Goal: Use online tool/utility: Utilize a website feature to perform a specific function

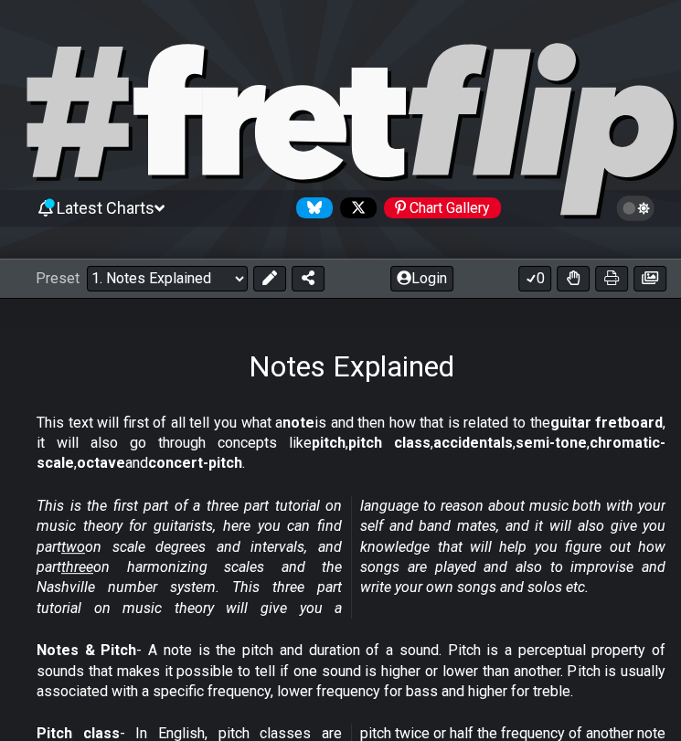
click at [166, 278] on select "Welcome to #fretflip! Initial Preset Custom Preset Minor Pentatonic Major Penta…" at bounding box center [167, 279] width 161 height 26
click at [87, 266] on select "Welcome to #fretflip! Initial Preset Custom Preset Minor Pentatonic Major Penta…" at bounding box center [167, 279] width 161 height 26
select select "/welcome"
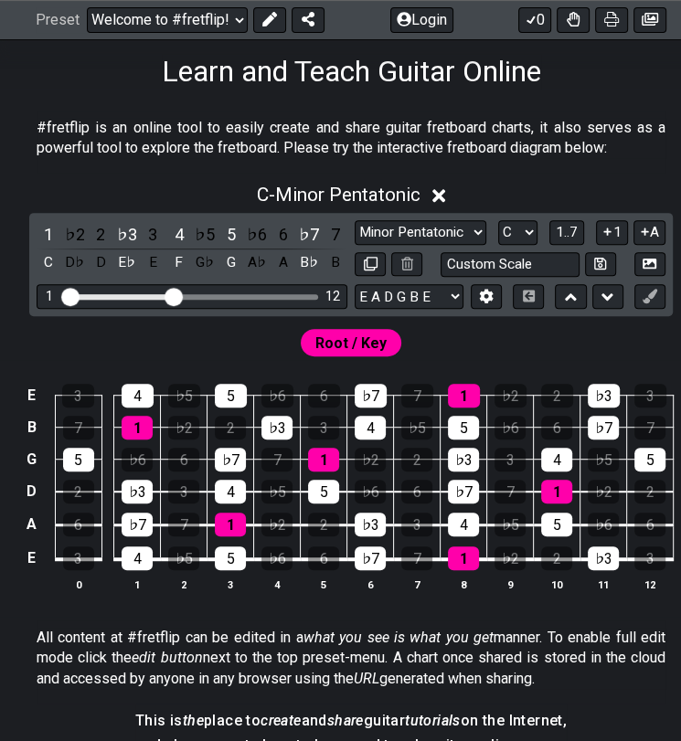
scroll to position [291, 0]
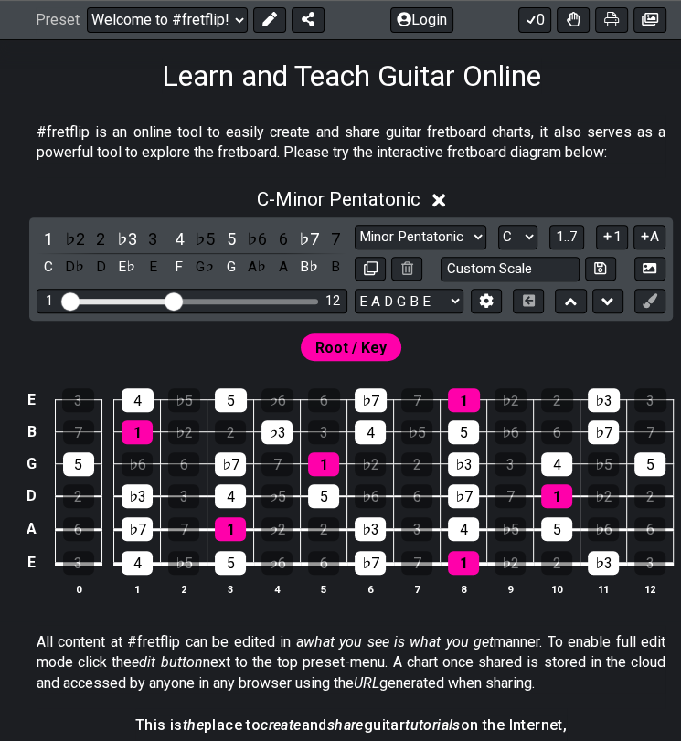
click at [513, 229] on select "A♭ A A♯ B♭ B C C♯ D♭ D D♯ E♭ E F F♯ G♭ G G♯" at bounding box center [517, 237] width 39 height 25
select select "A"
click at [498, 225] on select "A♭ A A♯ B♭ B C C♯ D♭ D D♯ E♭ E F F♯ G♭ G G♯" at bounding box center [517, 237] width 39 height 25
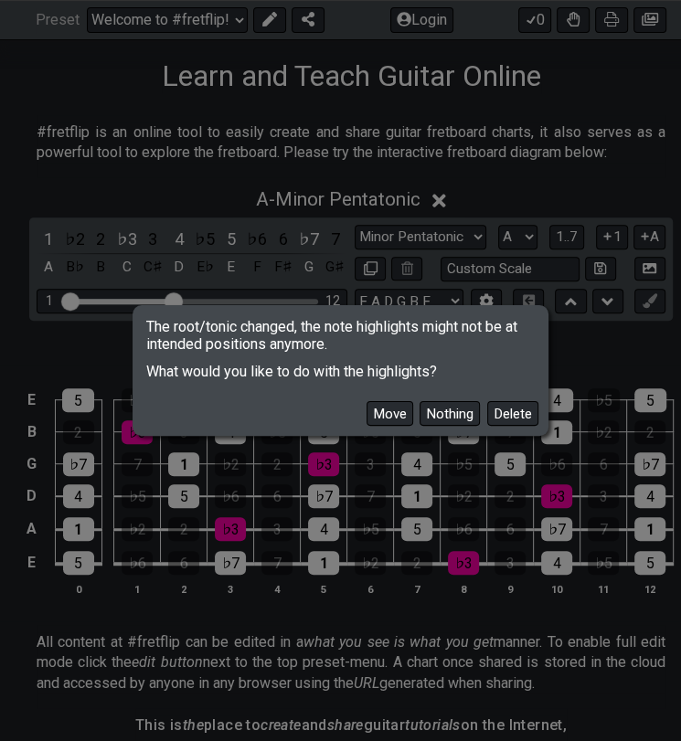
click at [398, 418] on button "Move" at bounding box center [390, 413] width 47 height 25
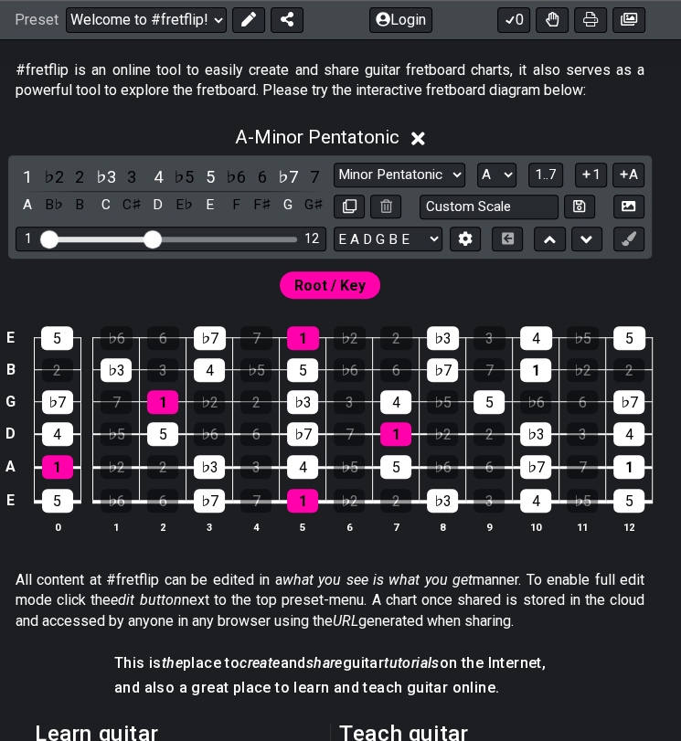
scroll to position [387, 21]
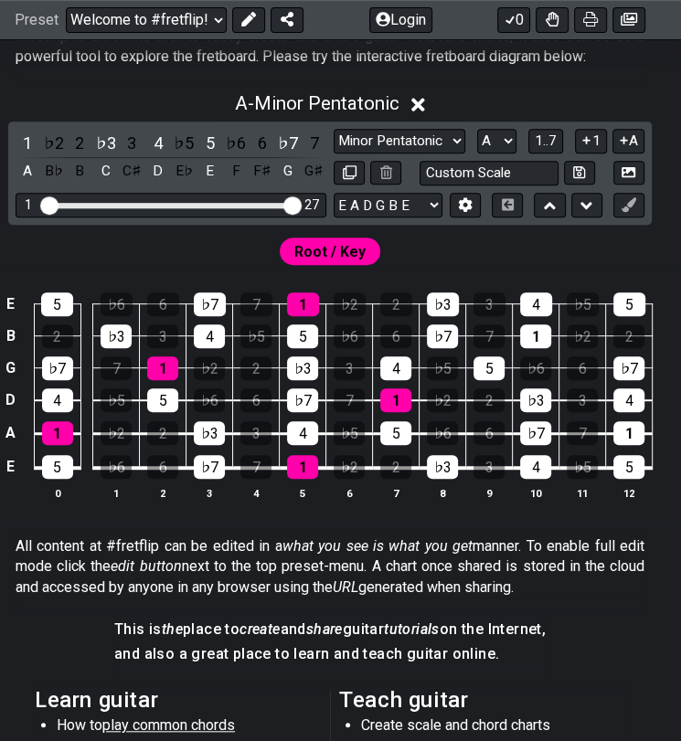
drag, startPoint x: 154, startPoint y: 204, endPoint x: 335, endPoint y: 248, distance: 185.3
click at [301, 204] on input "Visible fret range" at bounding box center [171, 204] width 260 height 0
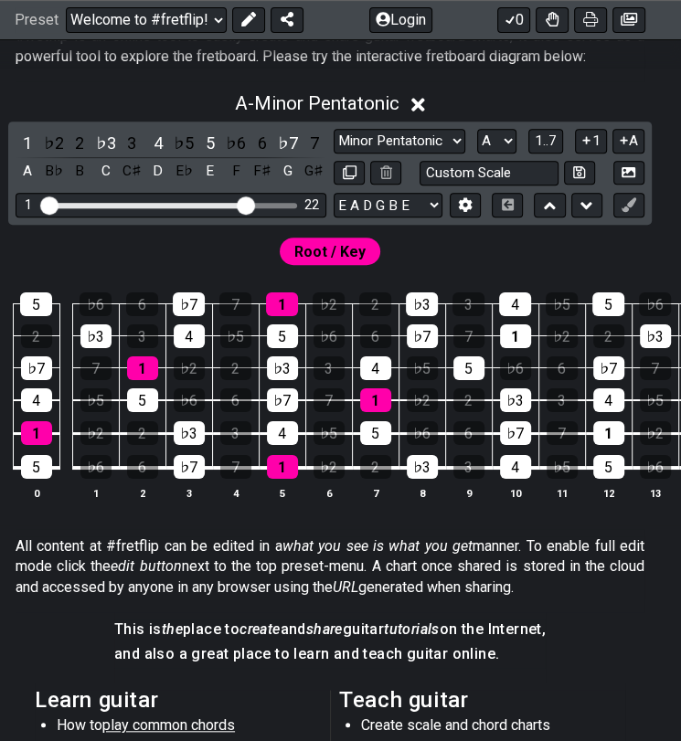
drag, startPoint x: 292, startPoint y: 204, endPoint x: 243, endPoint y: 209, distance: 49.7
click at [243, 204] on input "Visible fret range" at bounding box center [171, 204] width 260 height 0
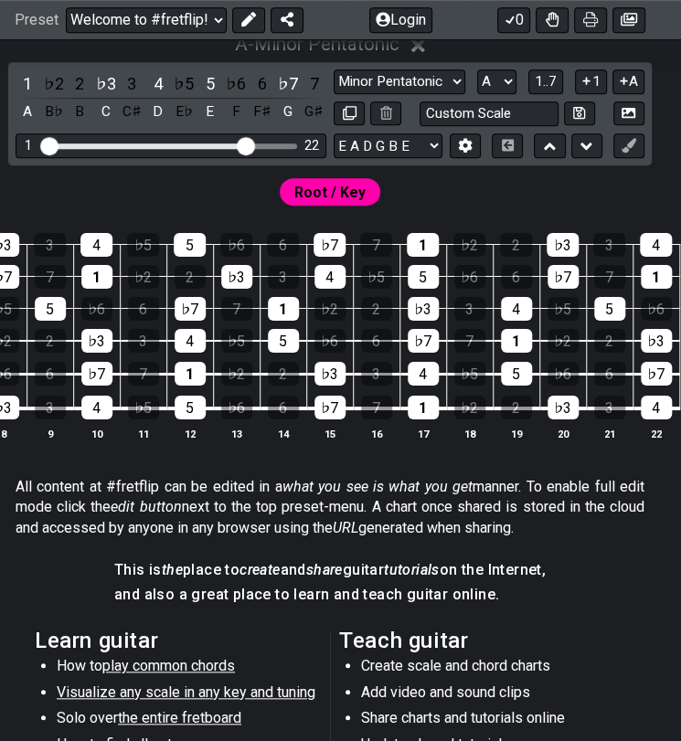
scroll to position [0, 420]
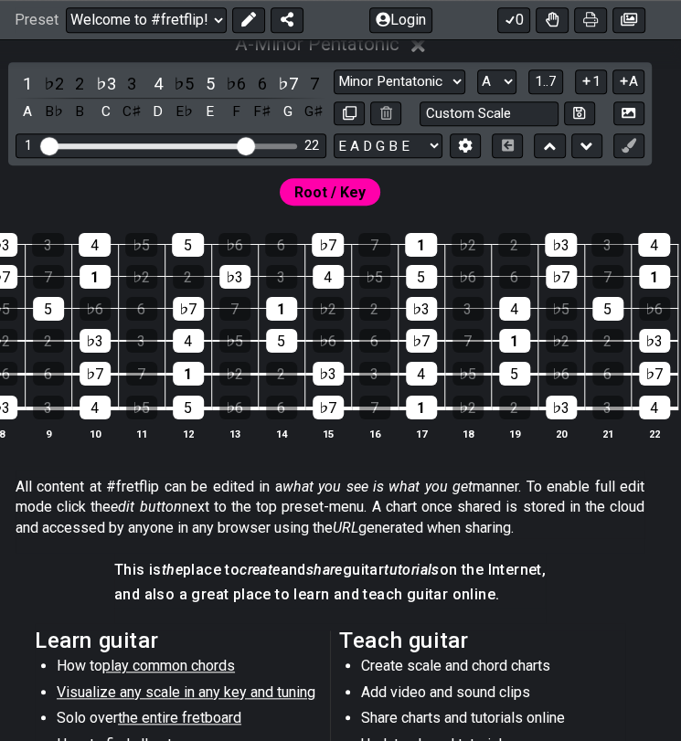
click at [557, 147] on button at bounding box center [549, 145] width 31 height 25
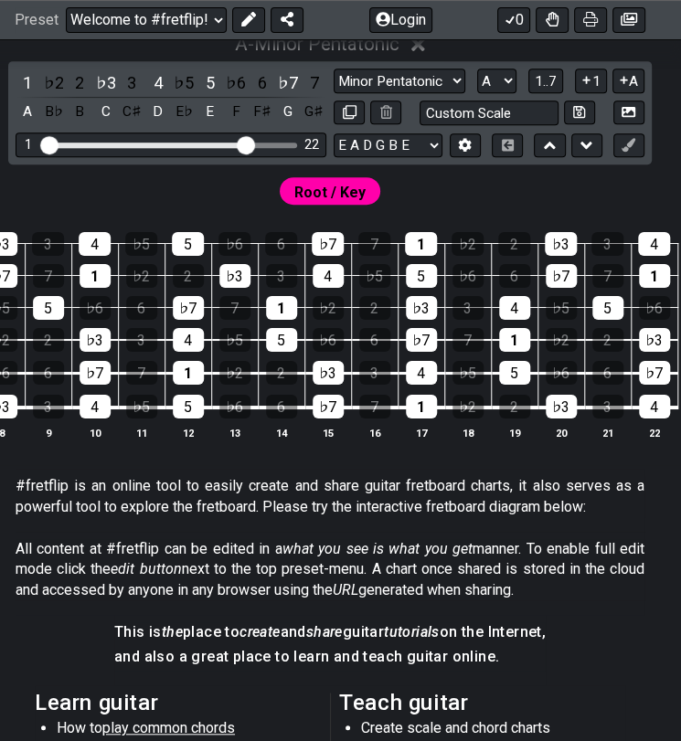
click at [553, 147] on icon at bounding box center [550, 145] width 12 height 7
click at [580, 152] on icon at bounding box center [586, 145] width 12 height 18
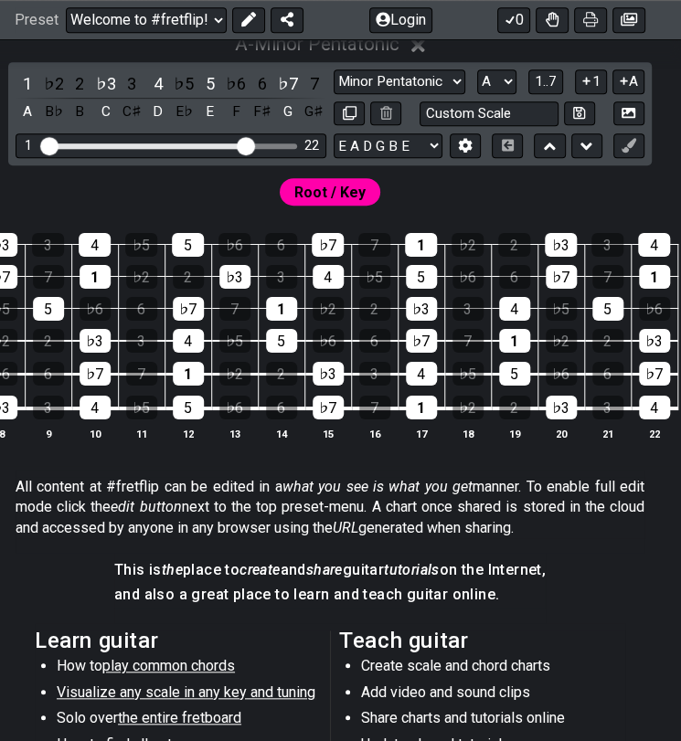
click at [579, 151] on button at bounding box center [586, 145] width 31 height 25
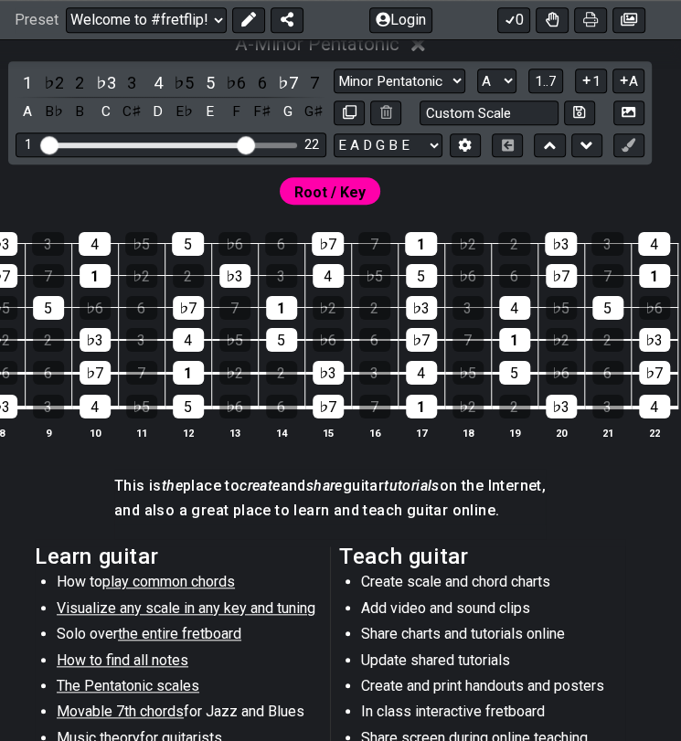
click at [577, 152] on button at bounding box center [586, 145] width 31 height 25
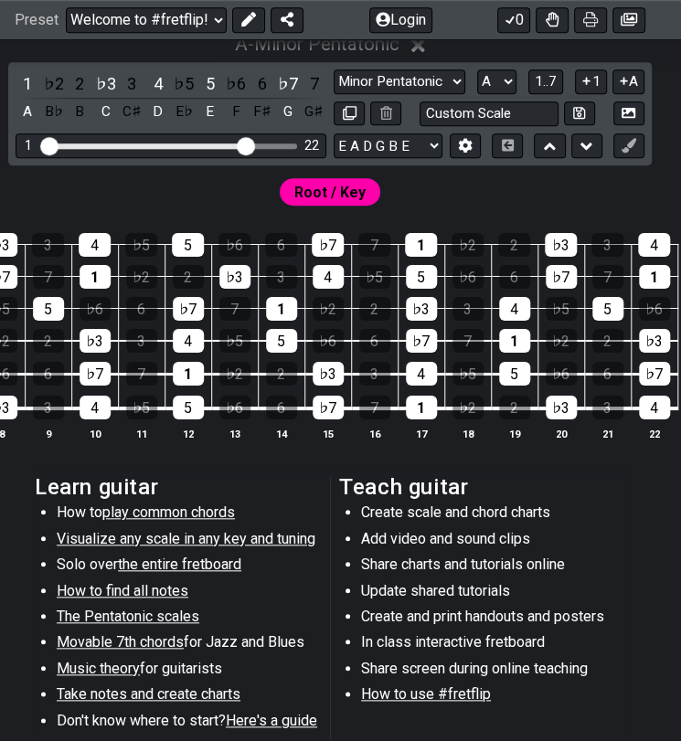
click at [577, 152] on button at bounding box center [586, 145] width 31 height 25
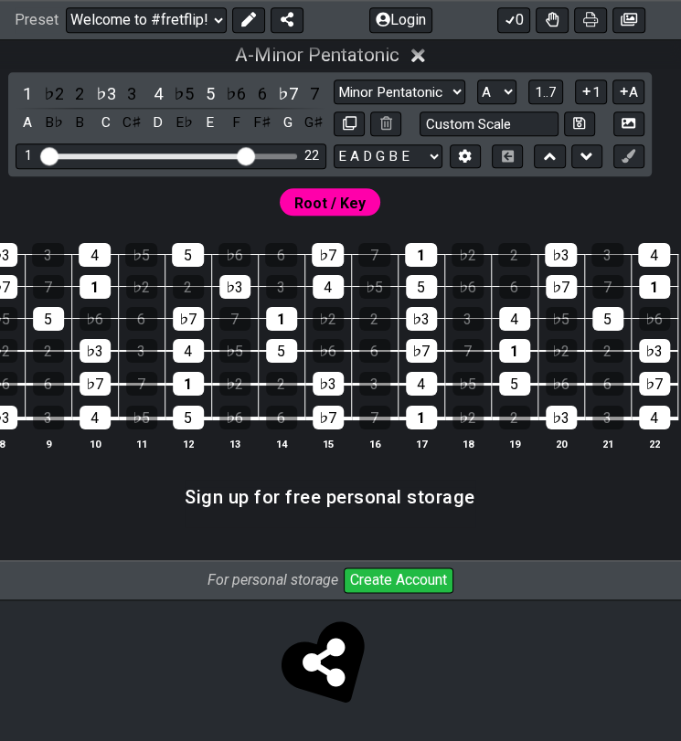
click at [577, 152] on button at bounding box center [586, 156] width 31 height 25
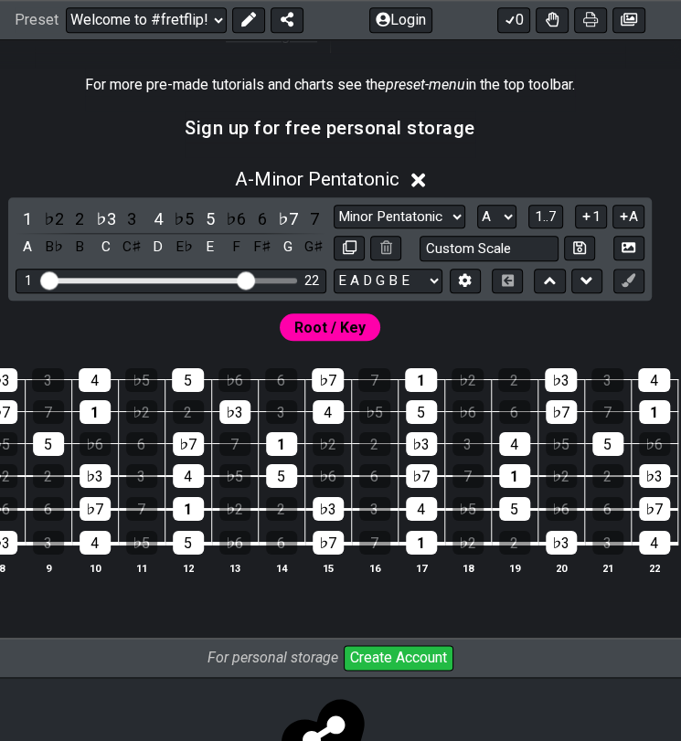
scroll to position [837, 21]
click at [468, 286] on icon at bounding box center [465, 280] width 14 height 14
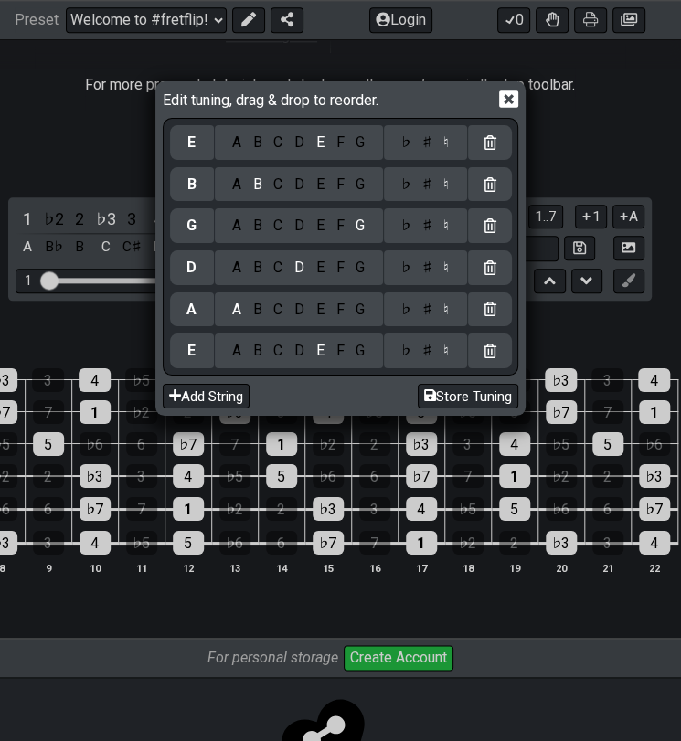
click at [502, 96] on icon at bounding box center [508, 98] width 19 height 17
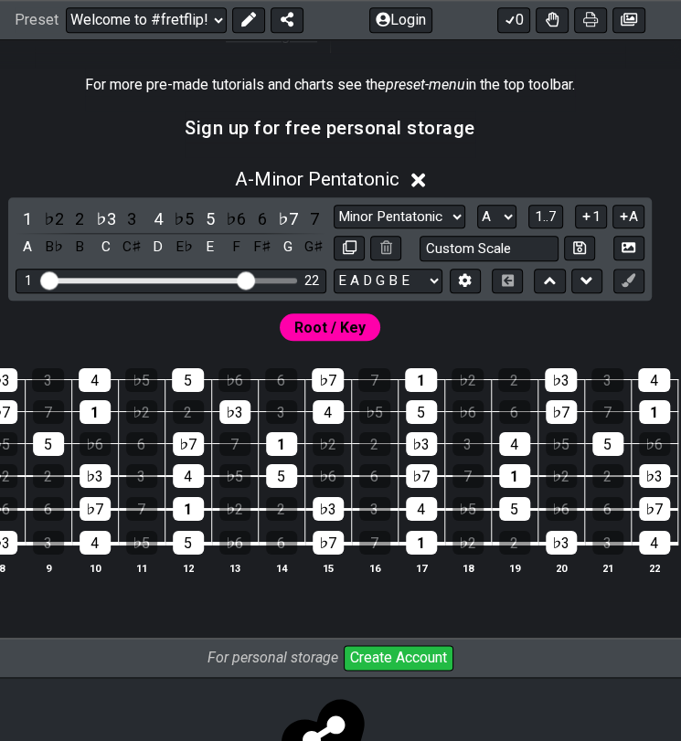
drag, startPoint x: 468, startPoint y: 622, endPoint x: 441, endPoint y: 630, distance: 28.4
click at [441, 630] on div "#fretflip is an online tool to easily create and share guitar fretboard charts,…" at bounding box center [330, 93] width 702 height 1092
